Goal: Task Accomplishment & Management: Manage account settings

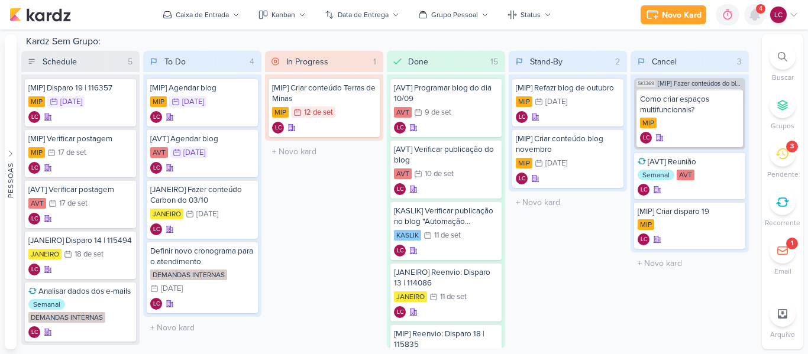
click at [755, 14] on icon at bounding box center [754, 14] width 9 height 11
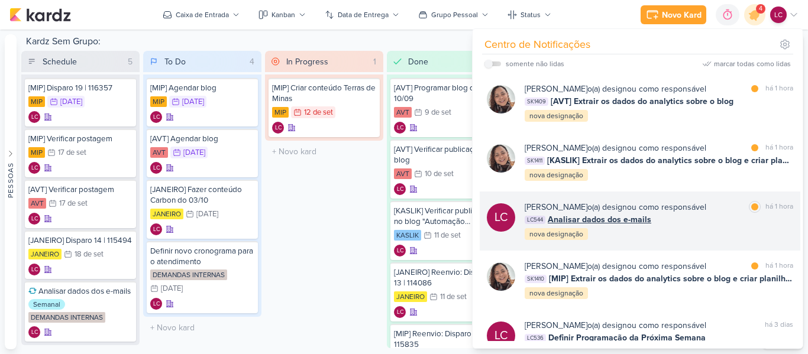
click at [628, 223] on span "Analisar dados dos e-mails" at bounding box center [600, 220] width 104 height 12
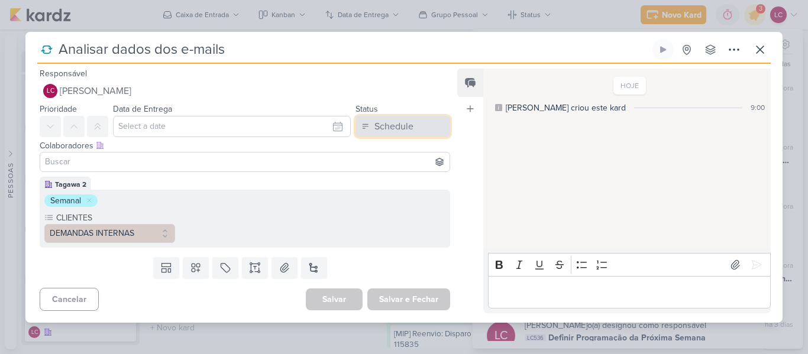
click at [388, 133] on div "Schedule" at bounding box center [394, 127] width 39 height 14
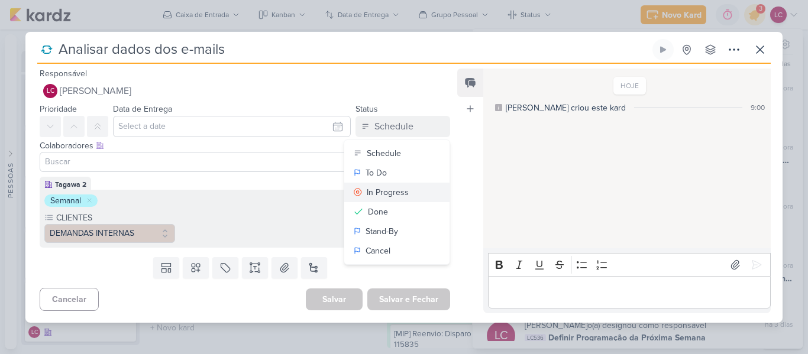
click at [385, 193] on div "In Progress" at bounding box center [388, 192] width 42 height 12
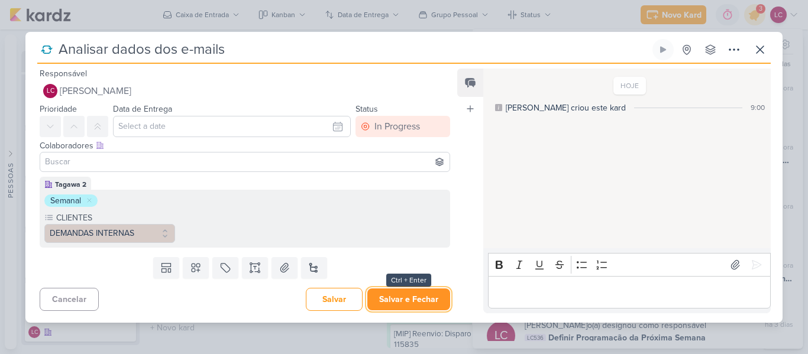
click at [417, 309] on button "Salvar e Fechar" at bounding box center [409, 300] width 83 height 22
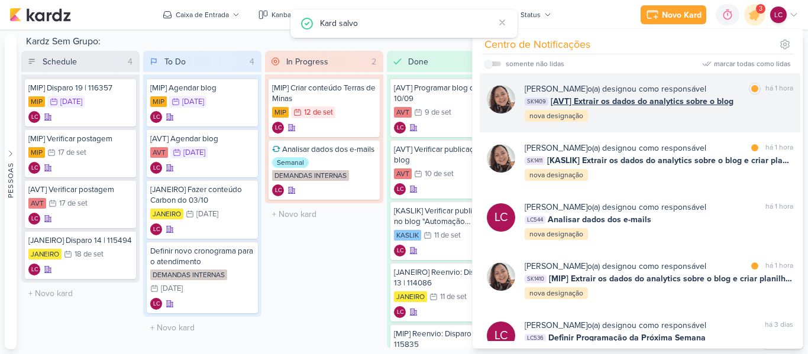
click at [615, 99] on span "[AVT] Extrair os dados do analytics sobre o blog" at bounding box center [642, 101] width 183 height 12
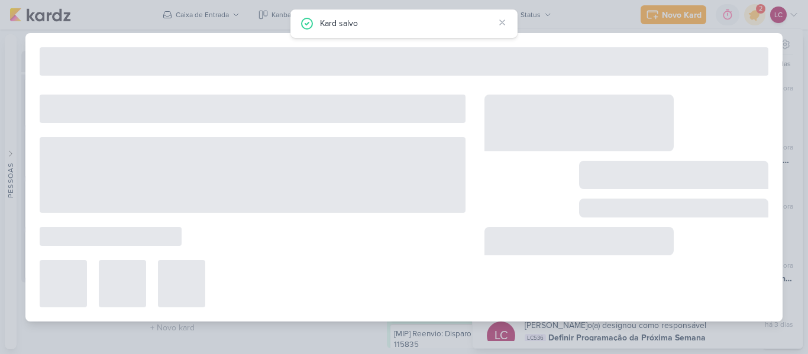
type input "[AVT] Extrair os dados do analytics sobre o blog"
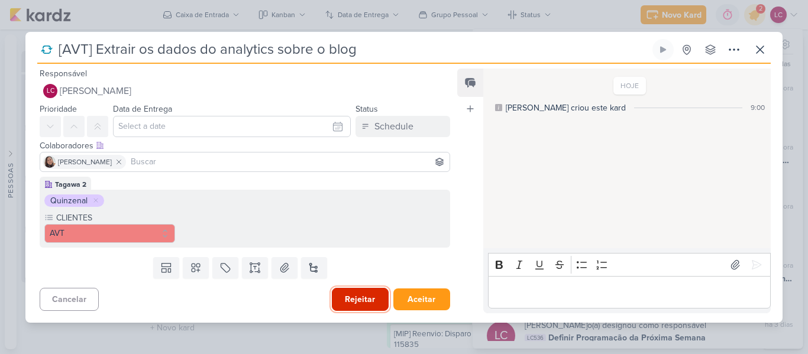
click at [339, 303] on button "Rejeitar" at bounding box center [360, 299] width 57 height 23
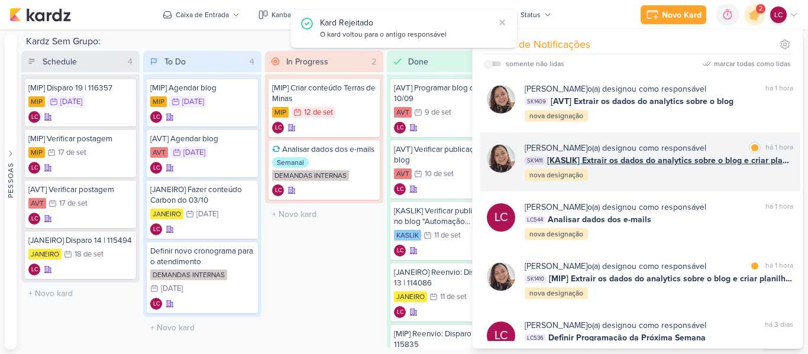
click at [603, 170] on div "[PERSON_NAME] o(a) designou como responsável marcar como lida há 1 hora SK1411 …" at bounding box center [659, 162] width 269 height 40
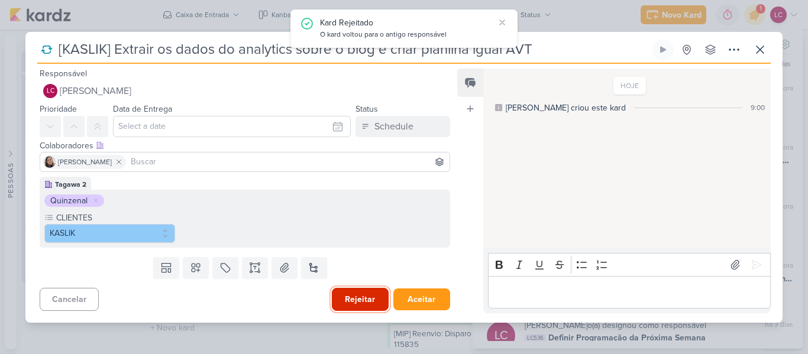
click at [366, 294] on button "Rejeitar" at bounding box center [360, 299] width 57 height 23
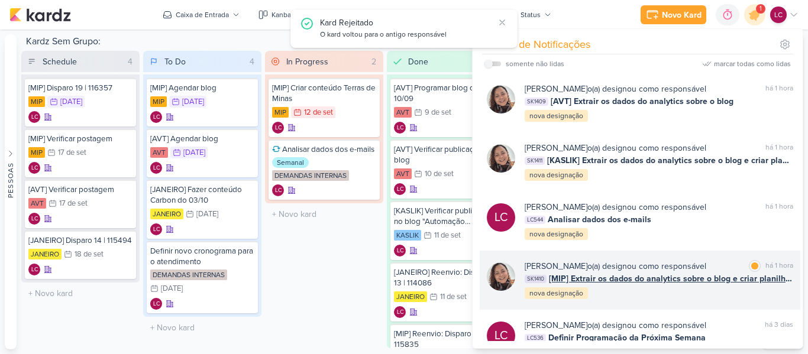
click at [572, 296] on div "nova designação" at bounding box center [556, 294] width 63 height 12
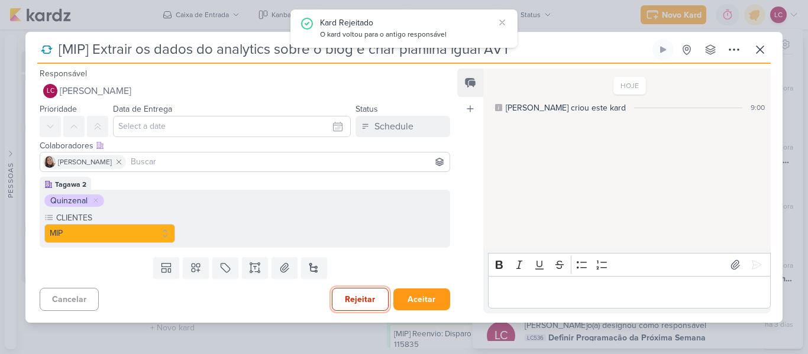
click at [360, 305] on button "Rejeitar" at bounding box center [360, 299] width 57 height 23
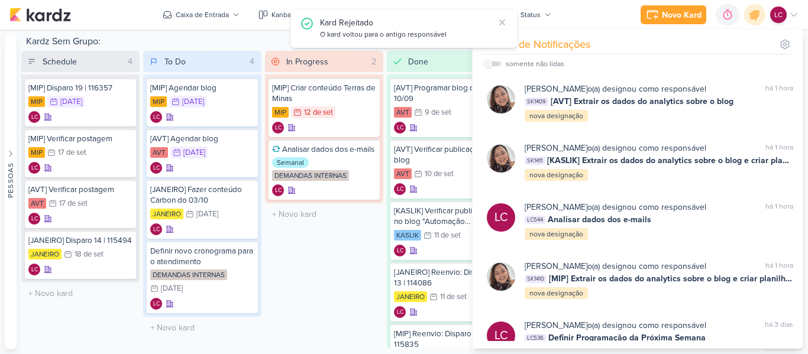
click at [332, 275] on div "In Progress 2 Mover Para Esquerda Mover Para Direita [GEOGRAPHIC_DATA] [MIP] Cr…" at bounding box center [324, 200] width 118 height 298
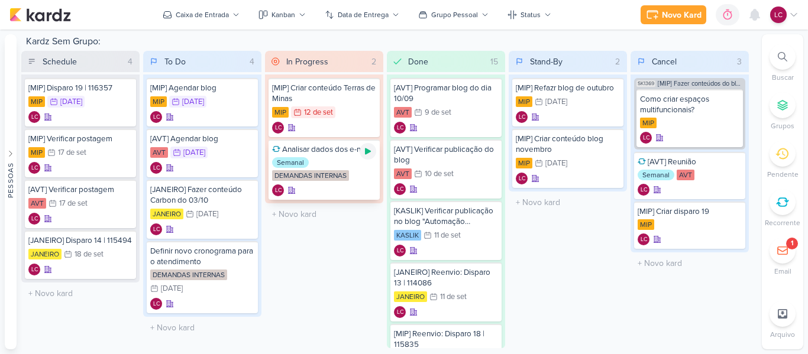
click at [369, 149] on icon at bounding box center [367, 151] width 9 height 9
click at [370, 149] on icon at bounding box center [367, 151] width 9 height 9
click at [367, 146] on div at bounding box center [368, 151] width 17 height 17
